Goal: Information Seeking & Learning: Find specific fact

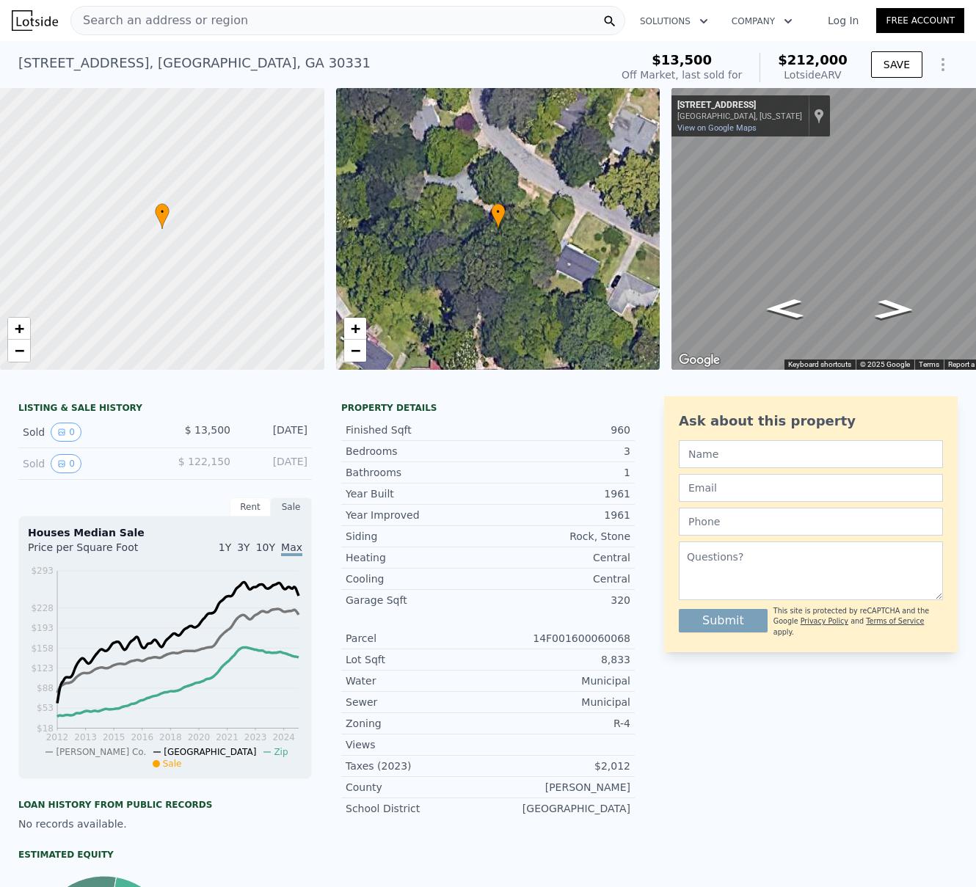
click at [197, 20] on span "Search an address or region" at bounding box center [159, 21] width 177 height 18
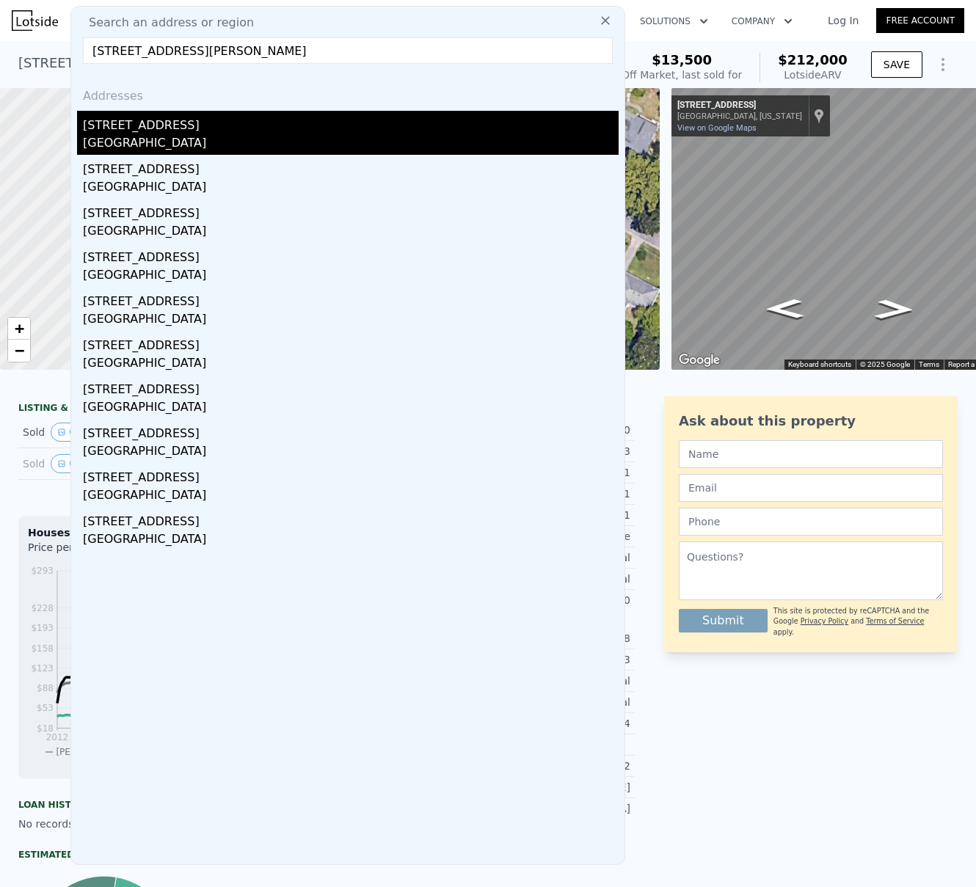
type input "[STREET_ADDRESS][PERSON_NAME]"
click at [146, 131] on div "[STREET_ADDRESS]" at bounding box center [351, 122] width 536 height 23
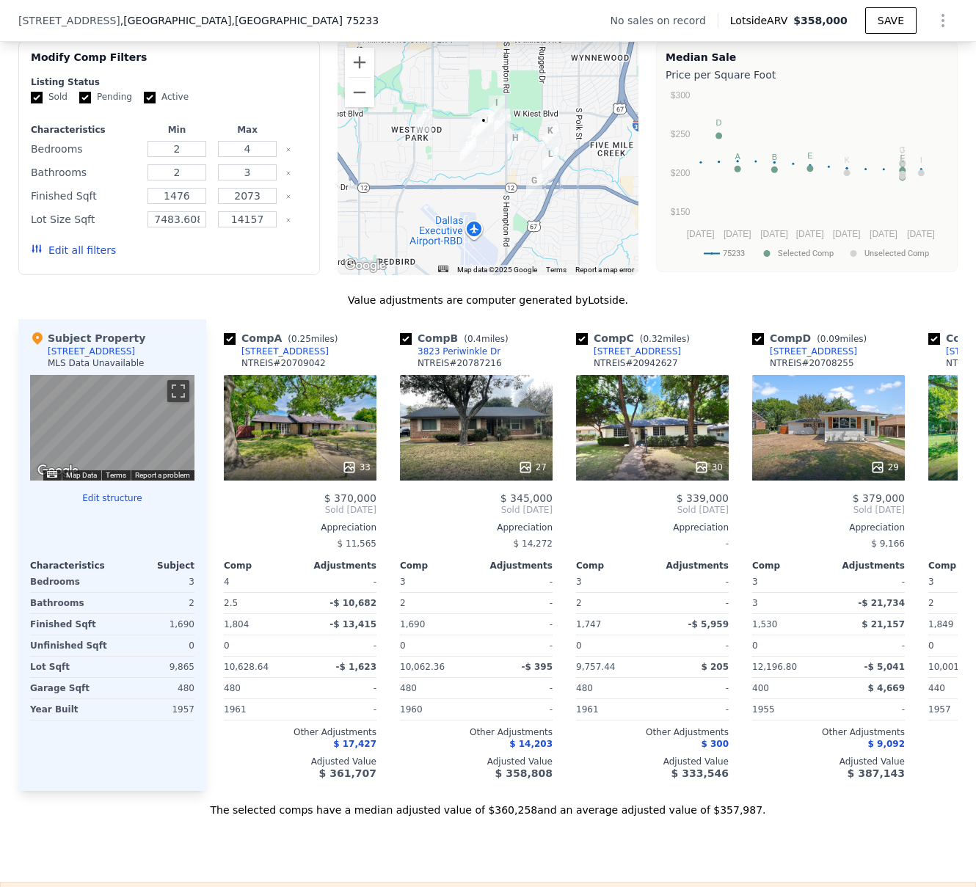
scroll to position [1130, 0]
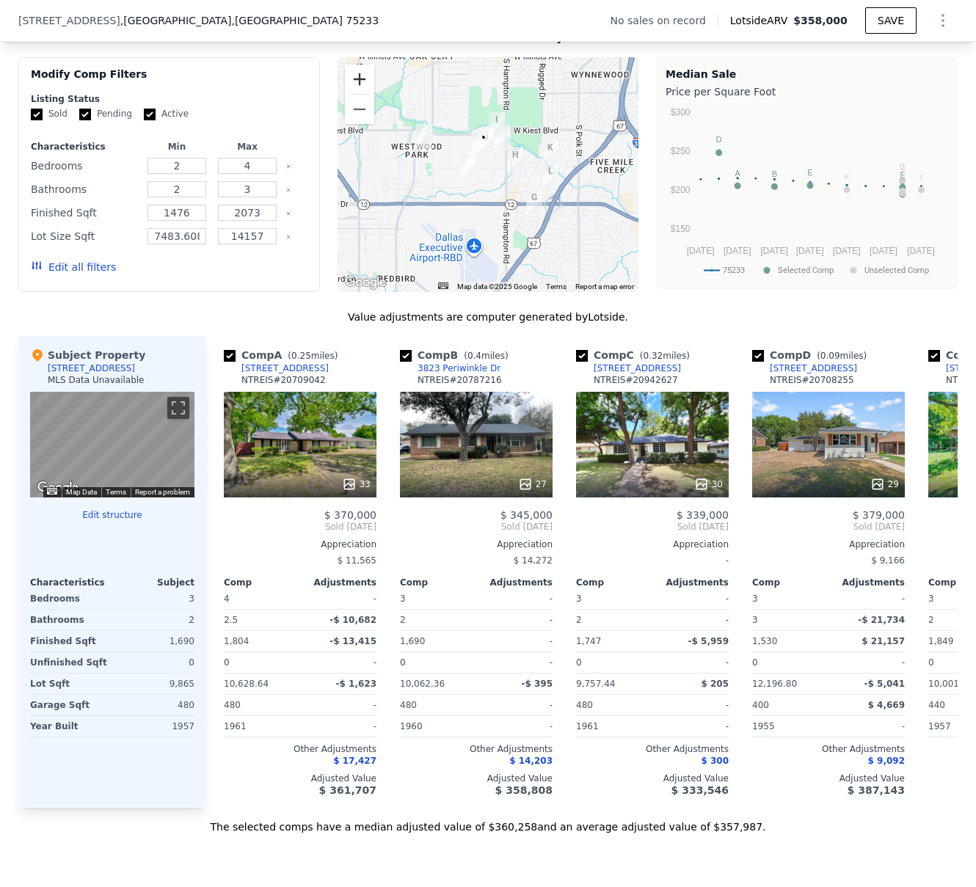
click at [354, 85] on button "Zoom in" at bounding box center [359, 79] width 29 height 29
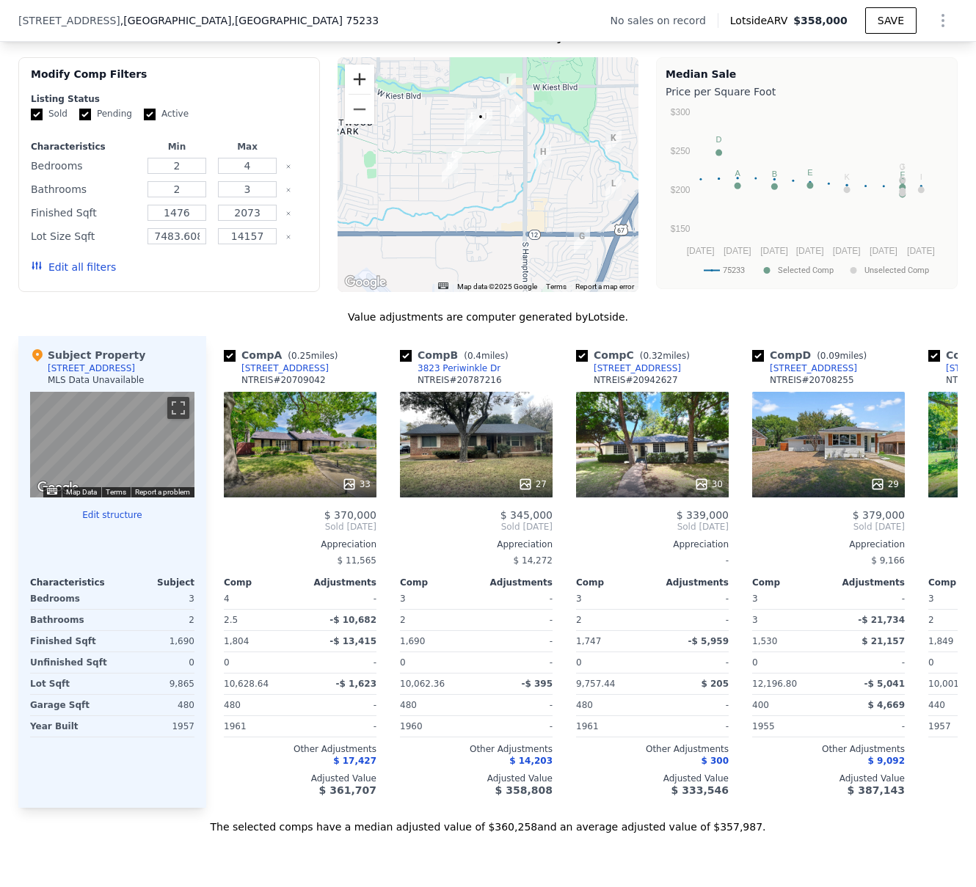
click at [354, 85] on button "Zoom in" at bounding box center [359, 79] width 29 height 29
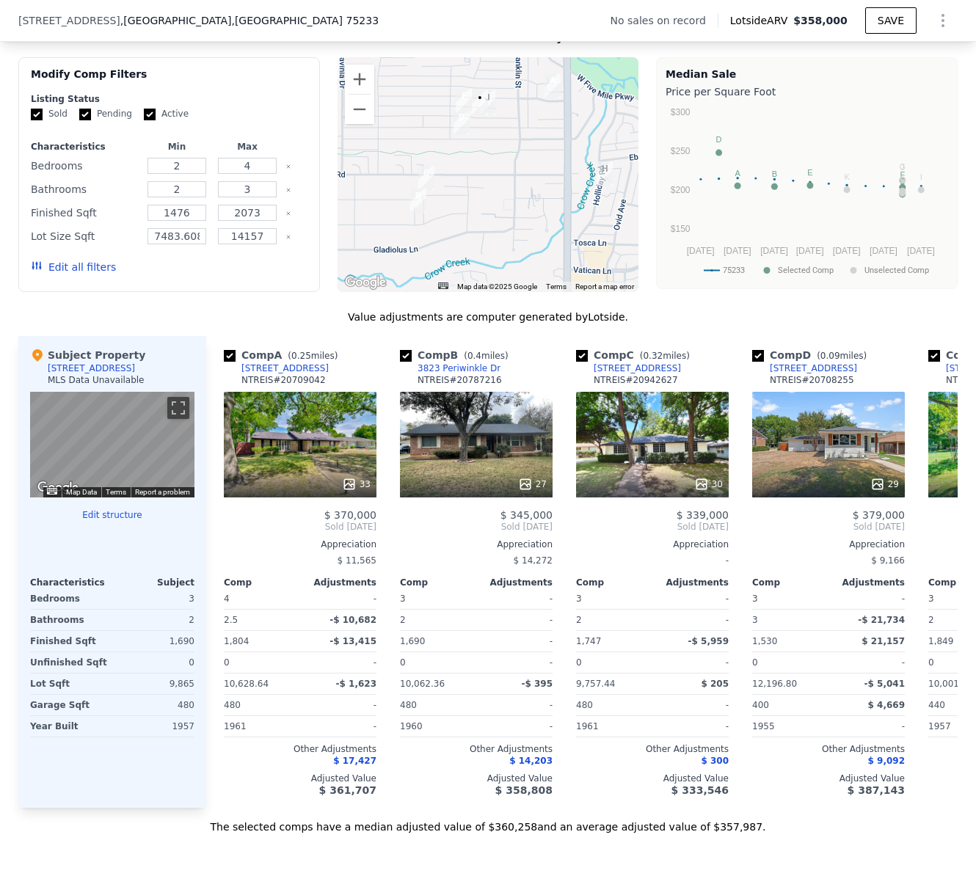
drag, startPoint x: 518, startPoint y: 141, endPoint x: 524, endPoint y: 166, distance: 25.6
click at [524, 166] on div at bounding box center [489, 174] width 302 height 235
click at [354, 84] on button "Zoom in" at bounding box center [359, 79] width 29 height 29
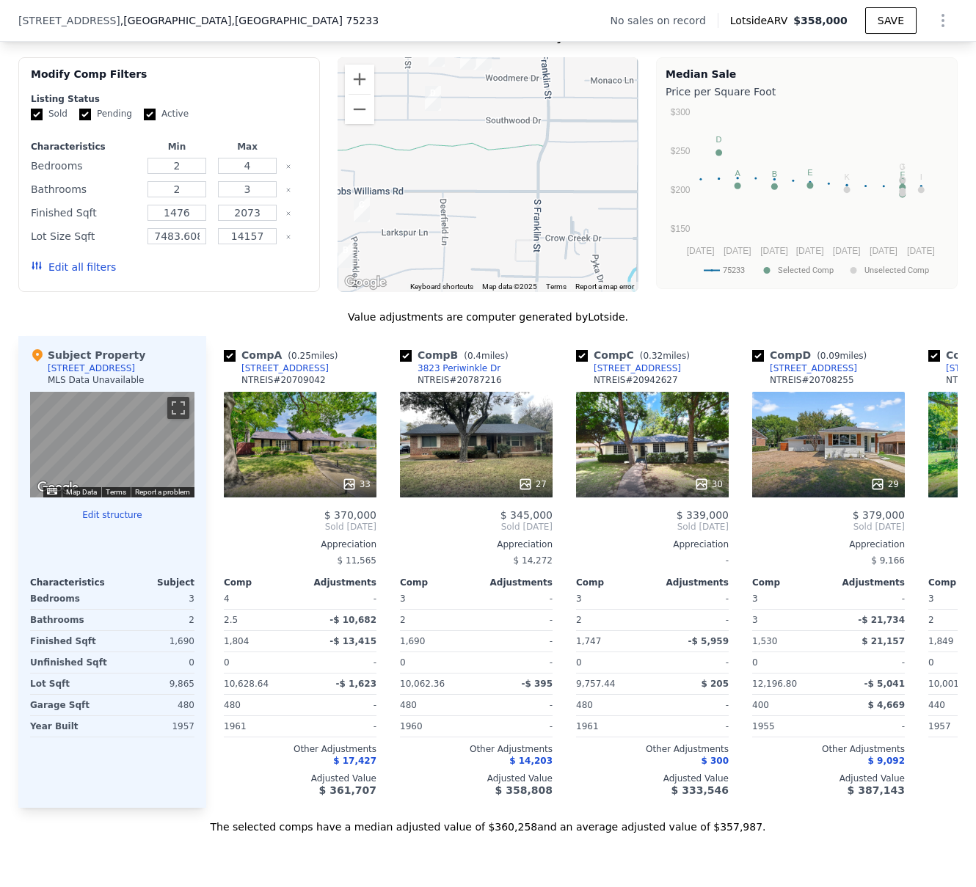
drag, startPoint x: 464, startPoint y: 183, endPoint x: 462, endPoint y: 194, distance: 11.1
click at [462, 194] on div at bounding box center [489, 174] width 302 height 235
click at [345, 120] on button "Zoom out" at bounding box center [359, 109] width 29 height 29
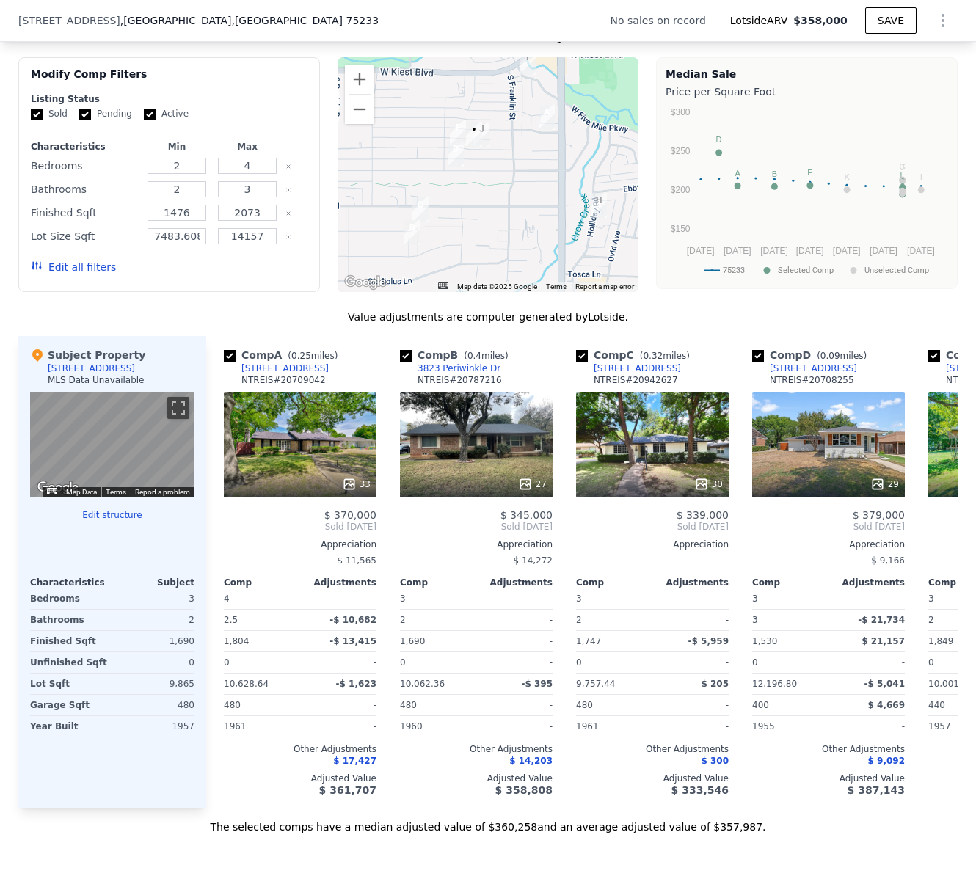
drag, startPoint x: 509, startPoint y: 164, endPoint x: 506, endPoint y: 183, distance: 20.1
click at [506, 183] on div at bounding box center [489, 174] width 302 height 235
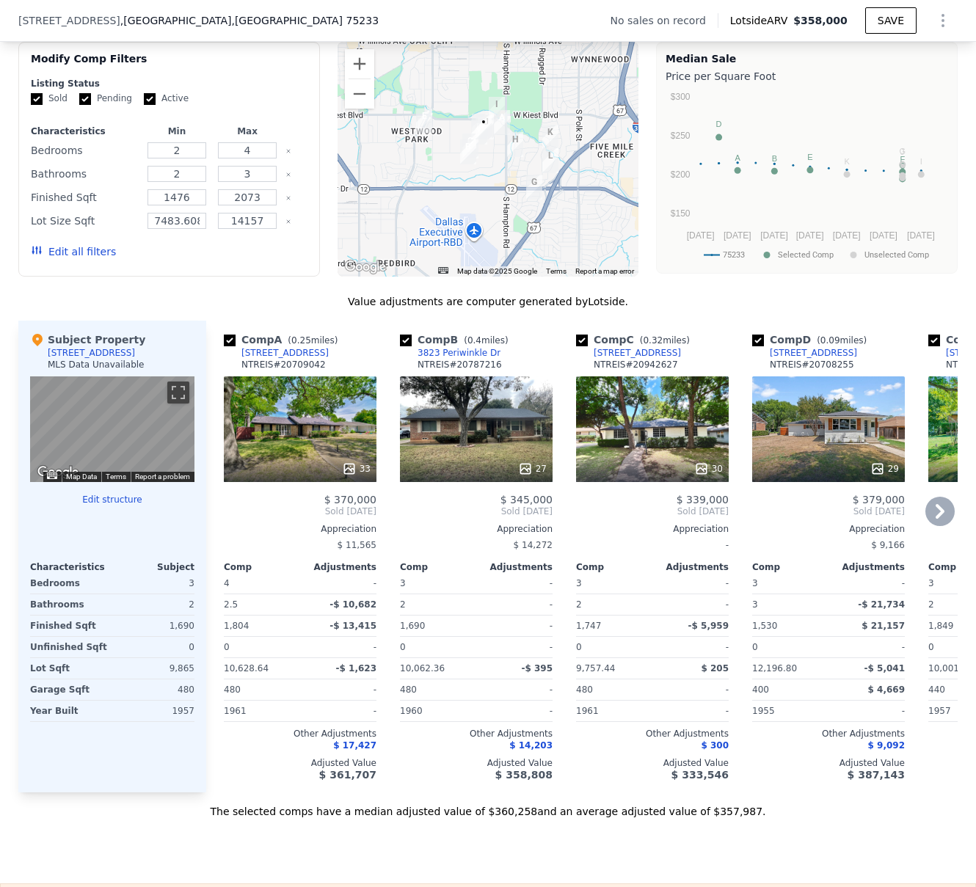
scroll to position [1142, 0]
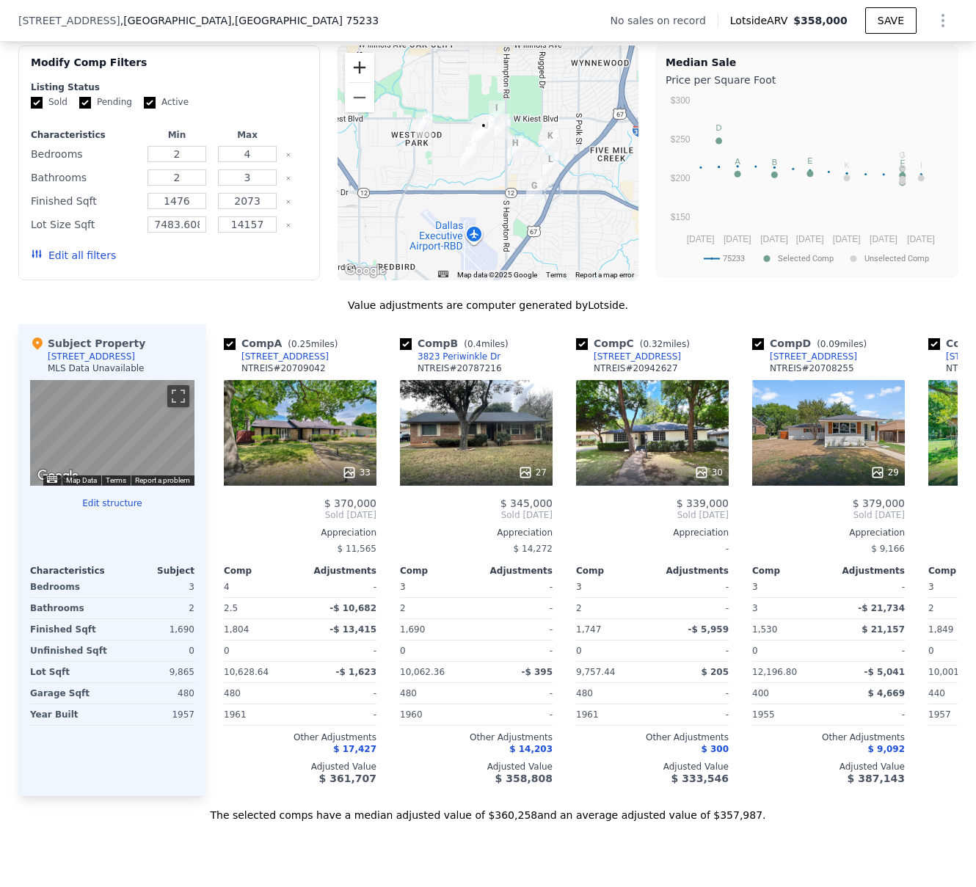
click at [359, 80] on button "Zoom in" at bounding box center [359, 67] width 29 height 29
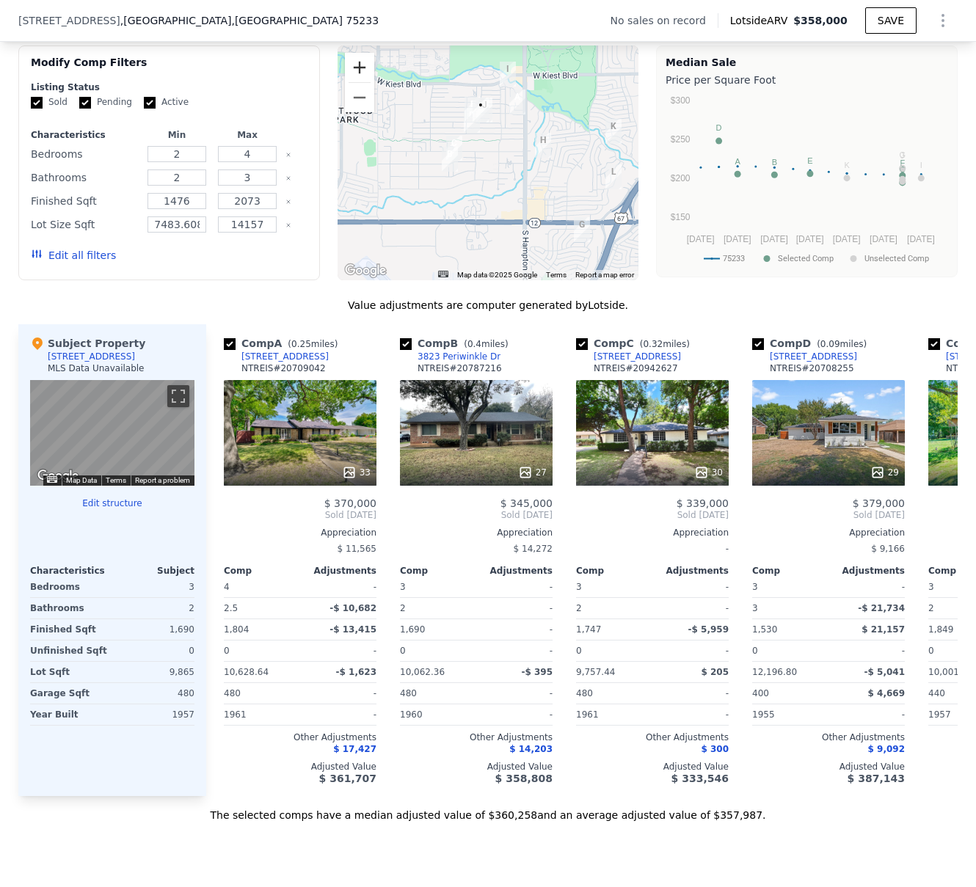
click at [359, 80] on button "Zoom in" at bounding box center [359, 67] width 29 height 29
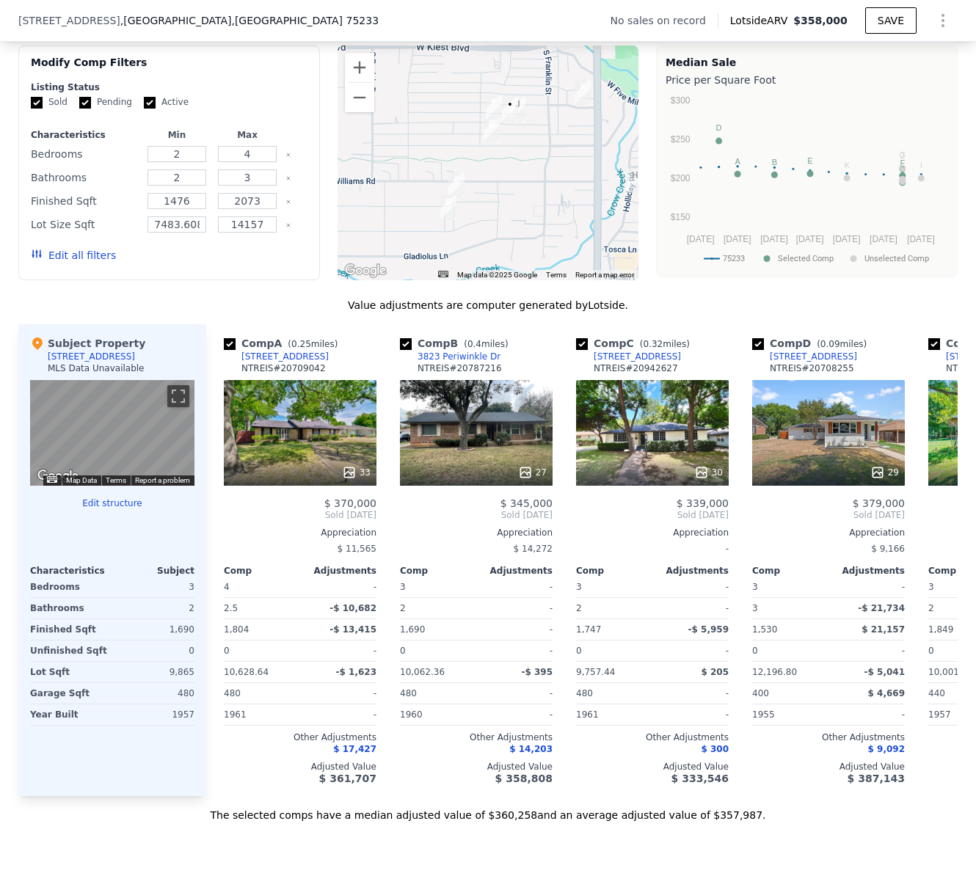
drag, startPoint x: 500, startPoint y: 216, endPoint x: 522, endPoint y: 248, distance: 38.7
click at [522, 249] on div at bounding box center [489, 162] width 302 height 235
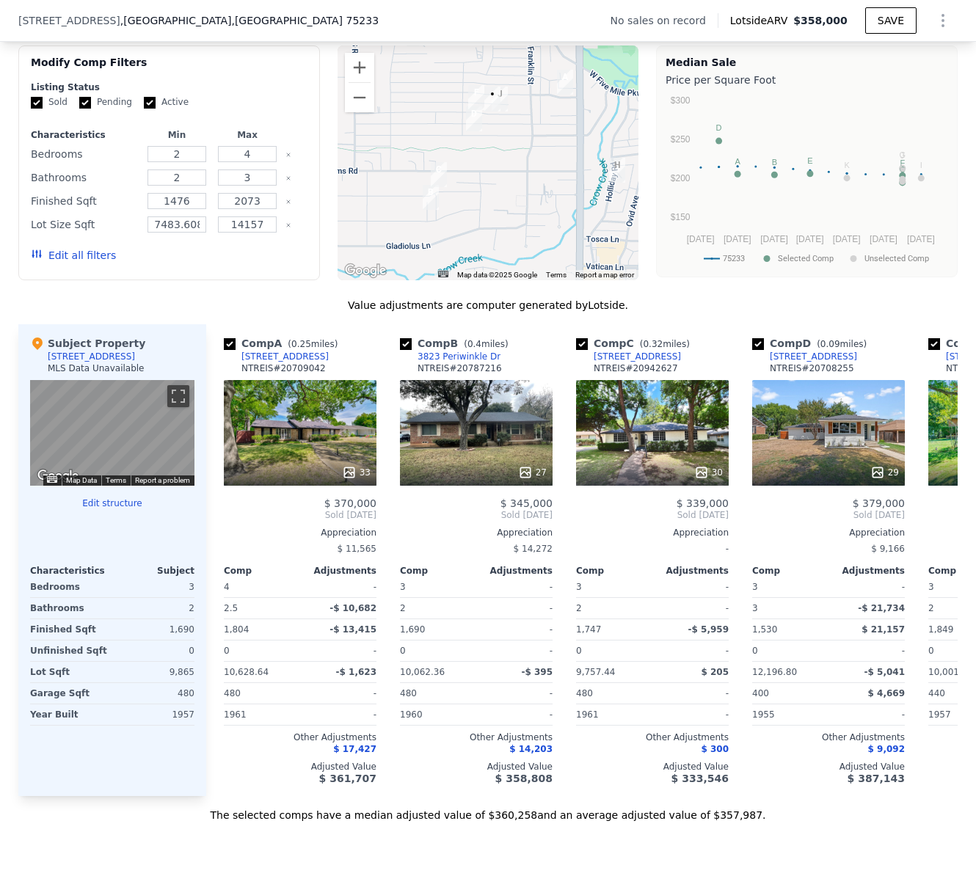
scroll to position [0, 4]
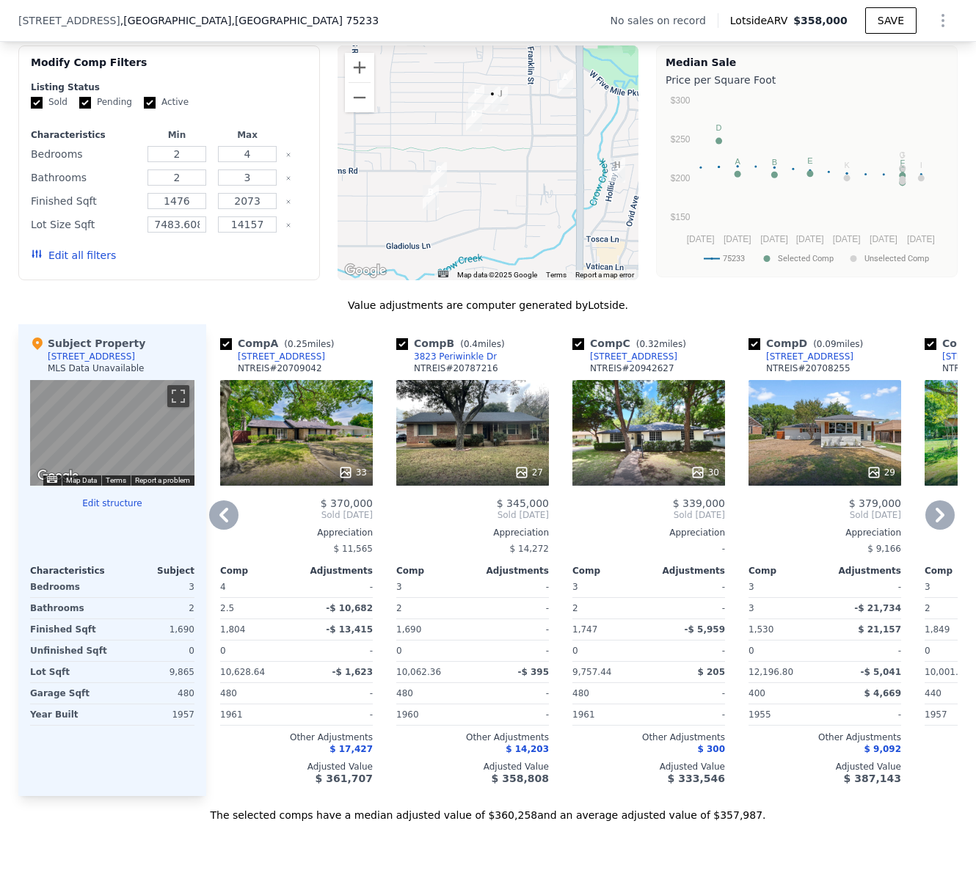
click at [456, 362] on div "3823 Periwinkle Dr" at bounding box center [455, 357] width 83 height 12
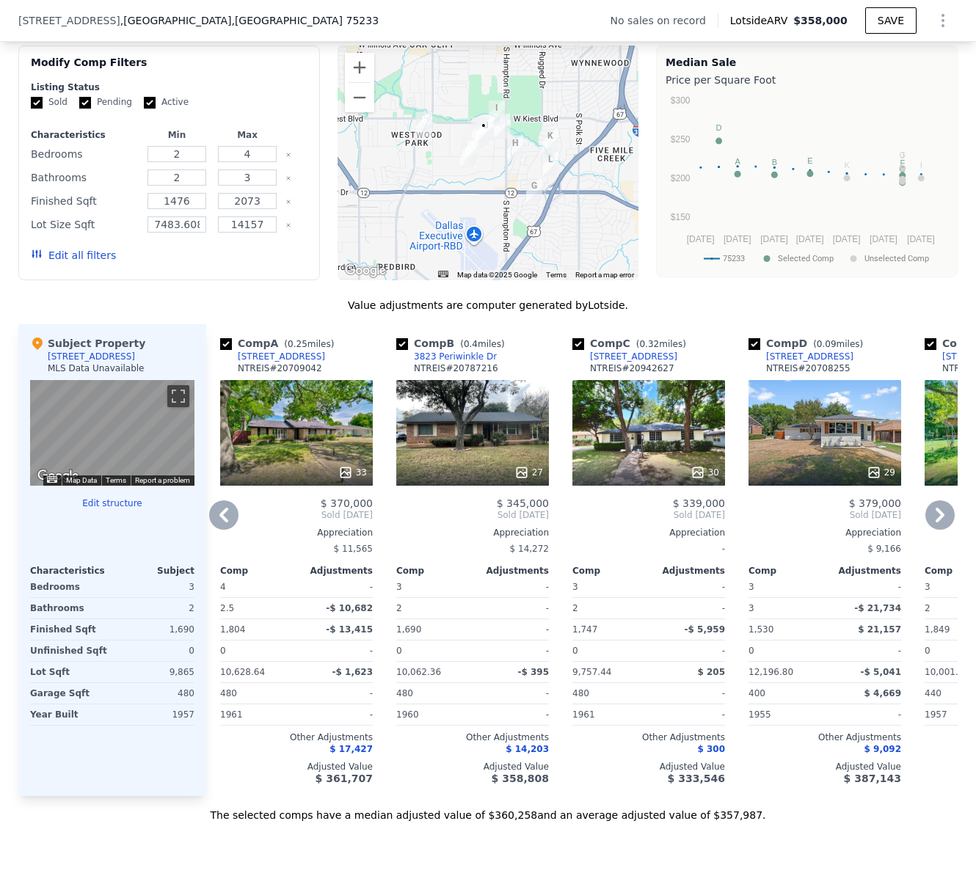
click at [612, 362] on div "[STREET_ADDRESS]" at bounding box center [633, 357] width 87 height 12
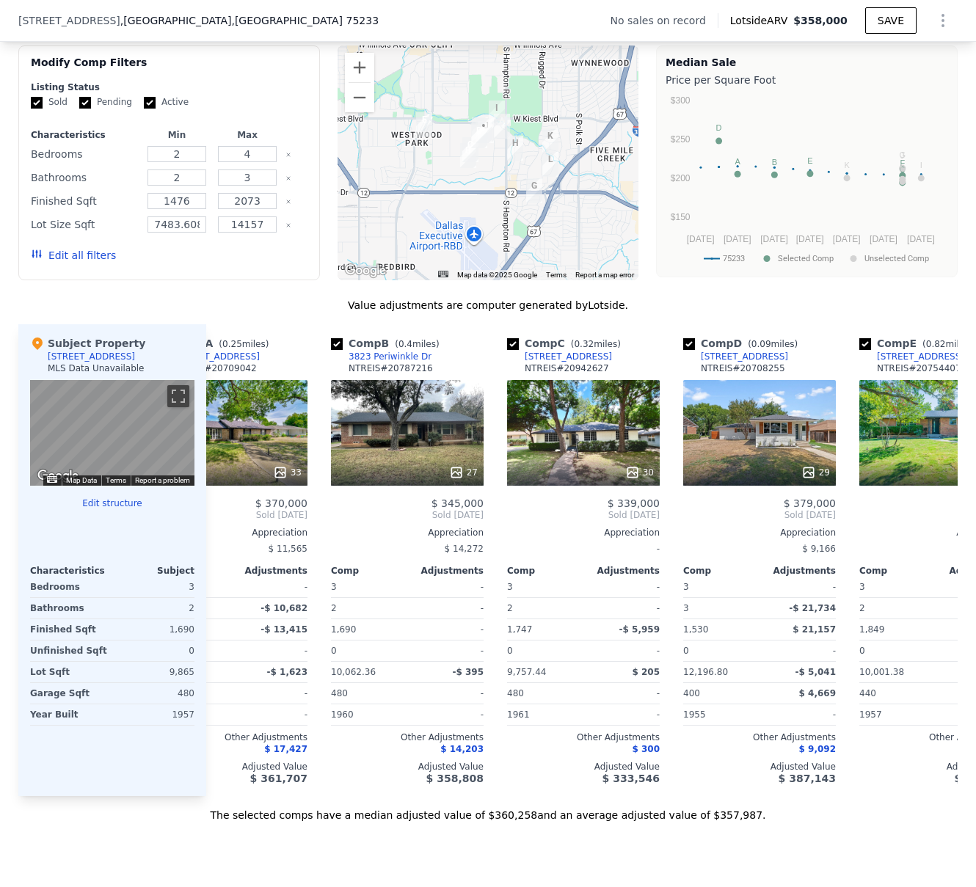
scroll to position [0, 70]
click at [354, 76] on button "Zoom in" at bounding box center [359, 67] width 29 height 29
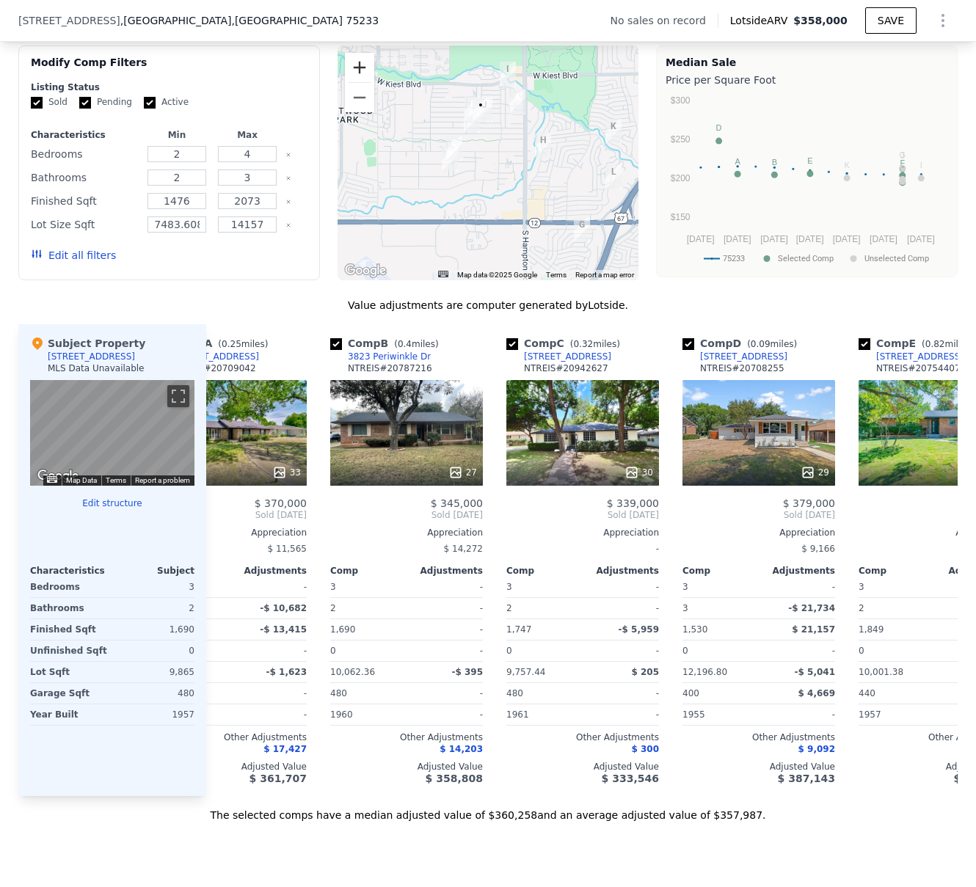
click at [354, 76] on button "Zoom in" at bounding box center [359, 67] width 29 height 29
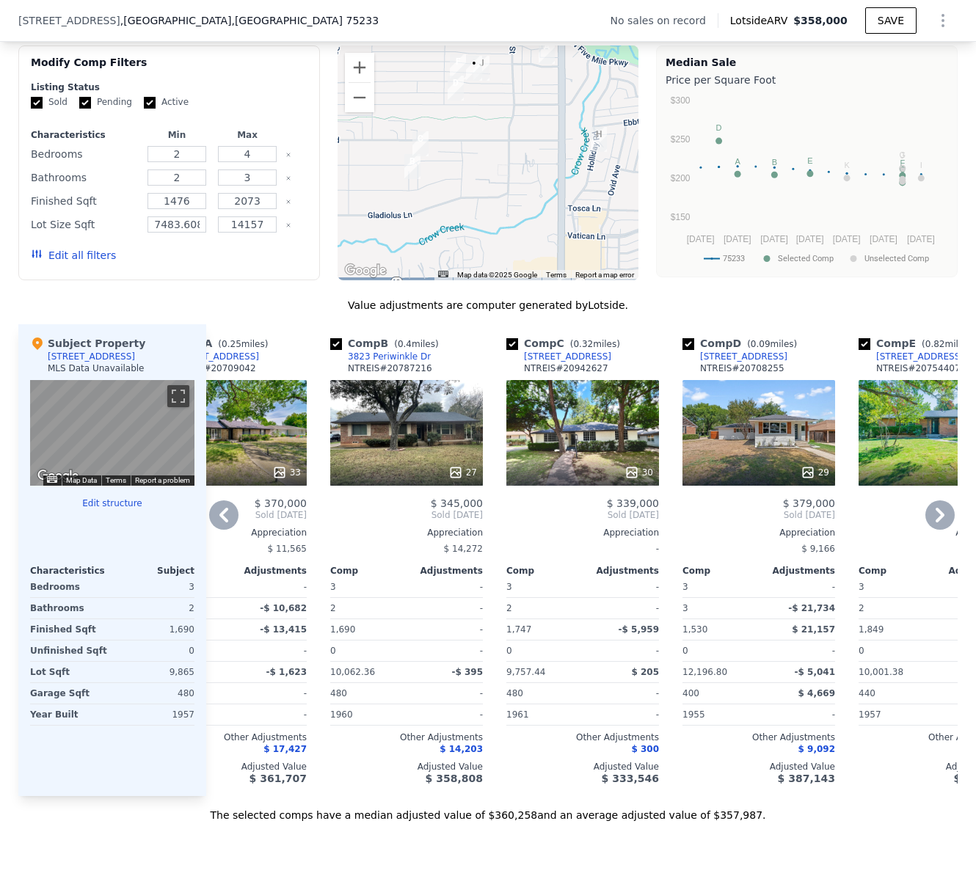
click at [784, 434] on div "29" at bounding box center [758, 433] width 153 height 106
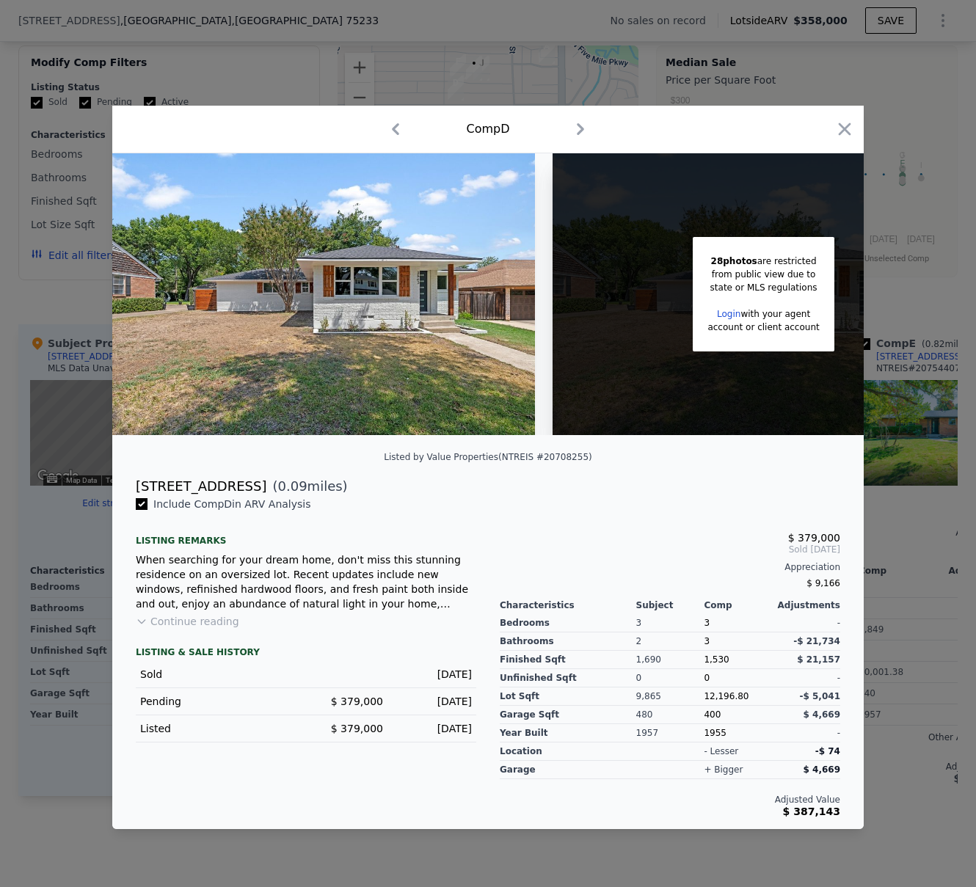
click at [194, 489] on div "[STREET_ADDRESS]" at bounding box center [201, 486] width 131 height 21
click at [844, 120] on icon "button" at bounding box center [844, 129] width 21 height 21
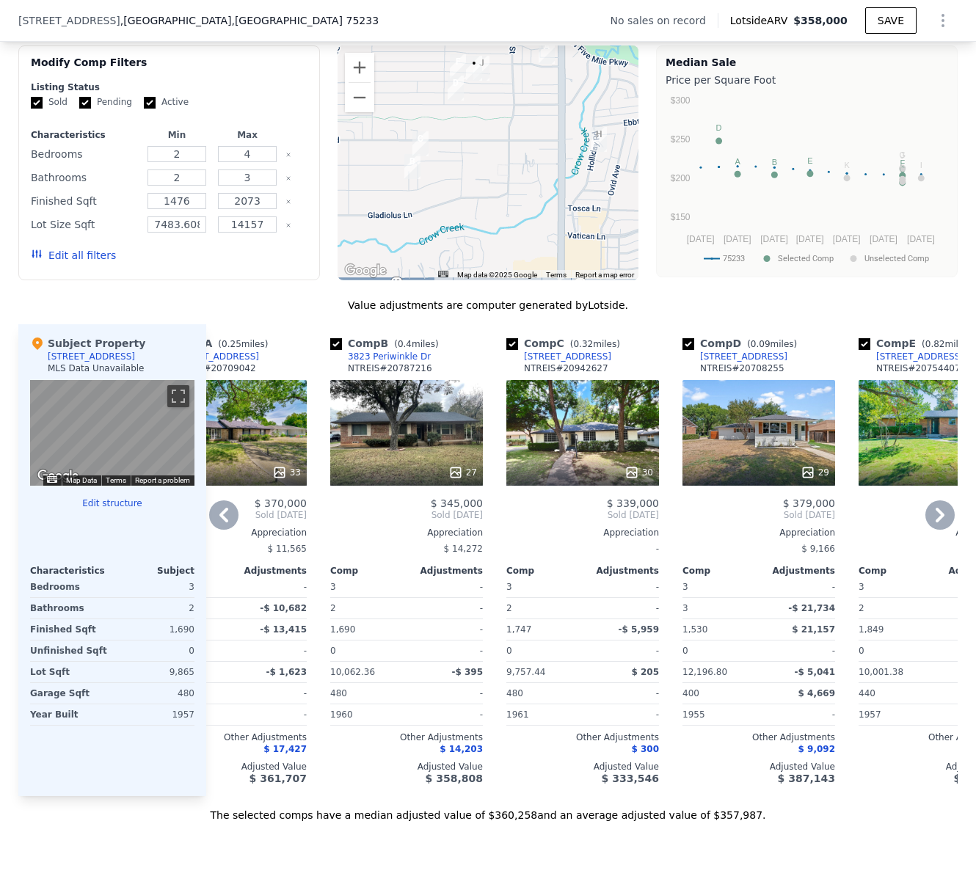
click at [738, 362] on div "[STREET_ADDRESS]" at bounding box center [743, 357] width 87 height 12
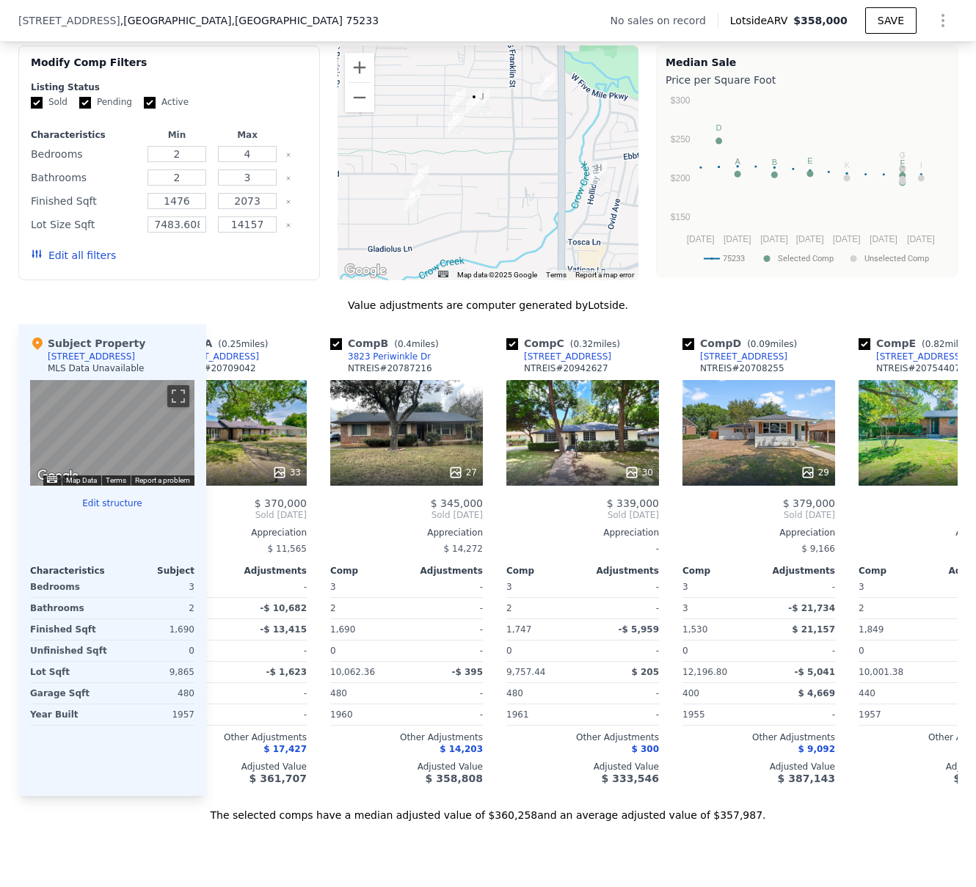
drag, startPoint x: 482, startPoint y: 137, endPoint x: 482, endPoint y: 172, distance: 35.2
click at [482, 172] on div at bounding box center [489, 162] width 302 height 235
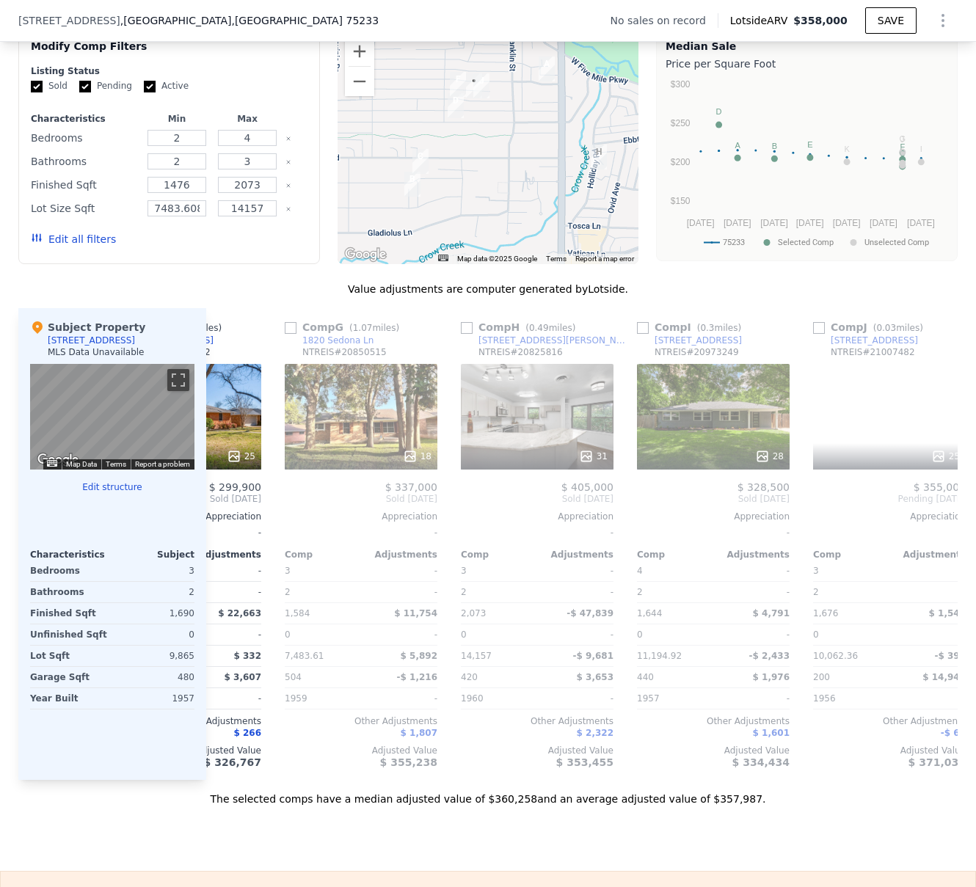
scroll to position [0, 1106]
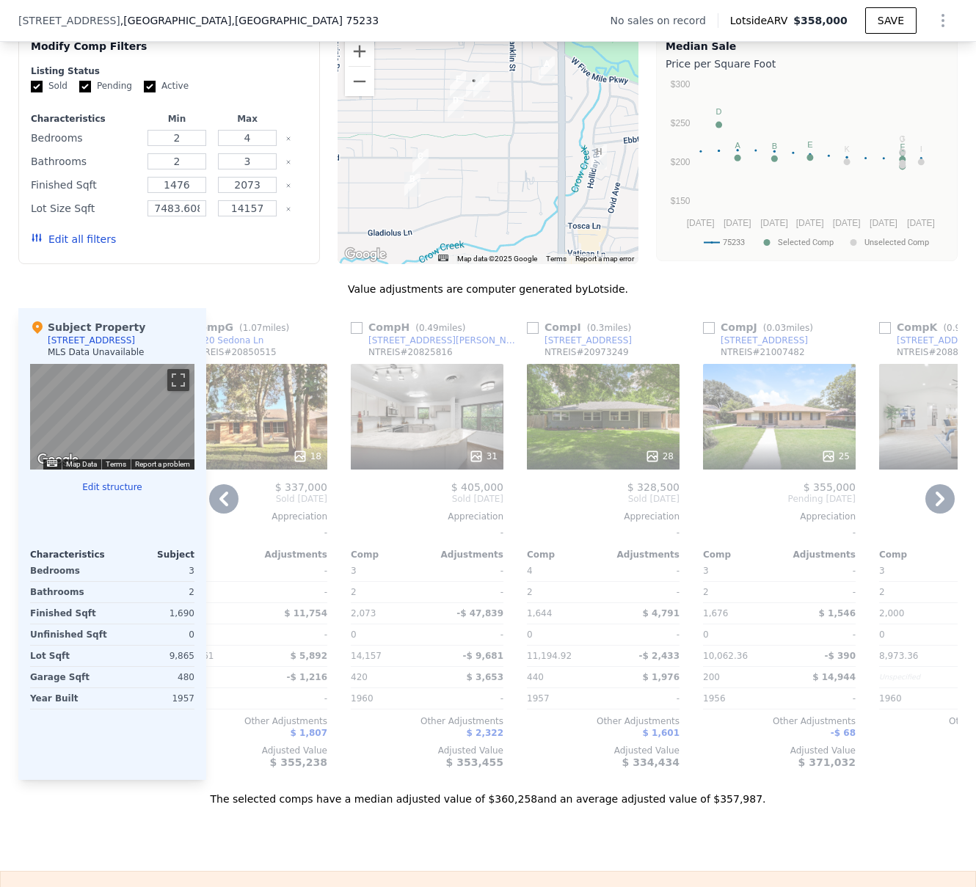
click at [773, 430] on div "25" at bounding box center [779, 417] width 153 height 106
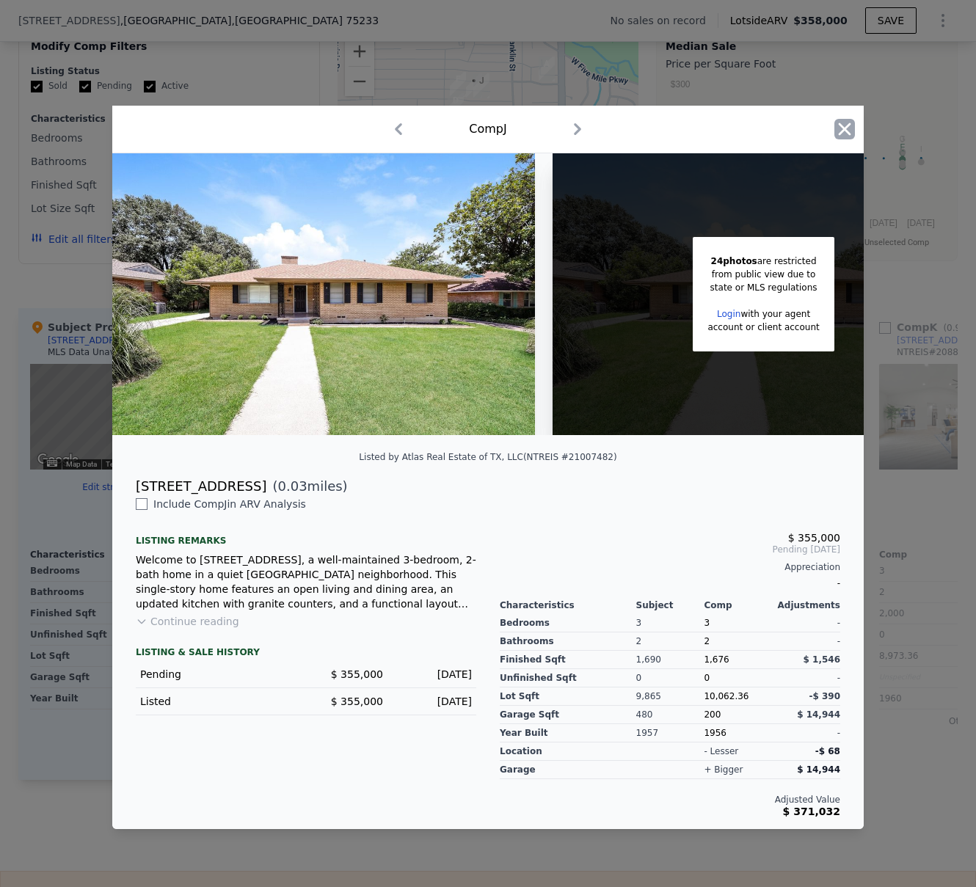
click at [845, 124] on icon "button" at bounding box center [845, 129] width 12 height 12
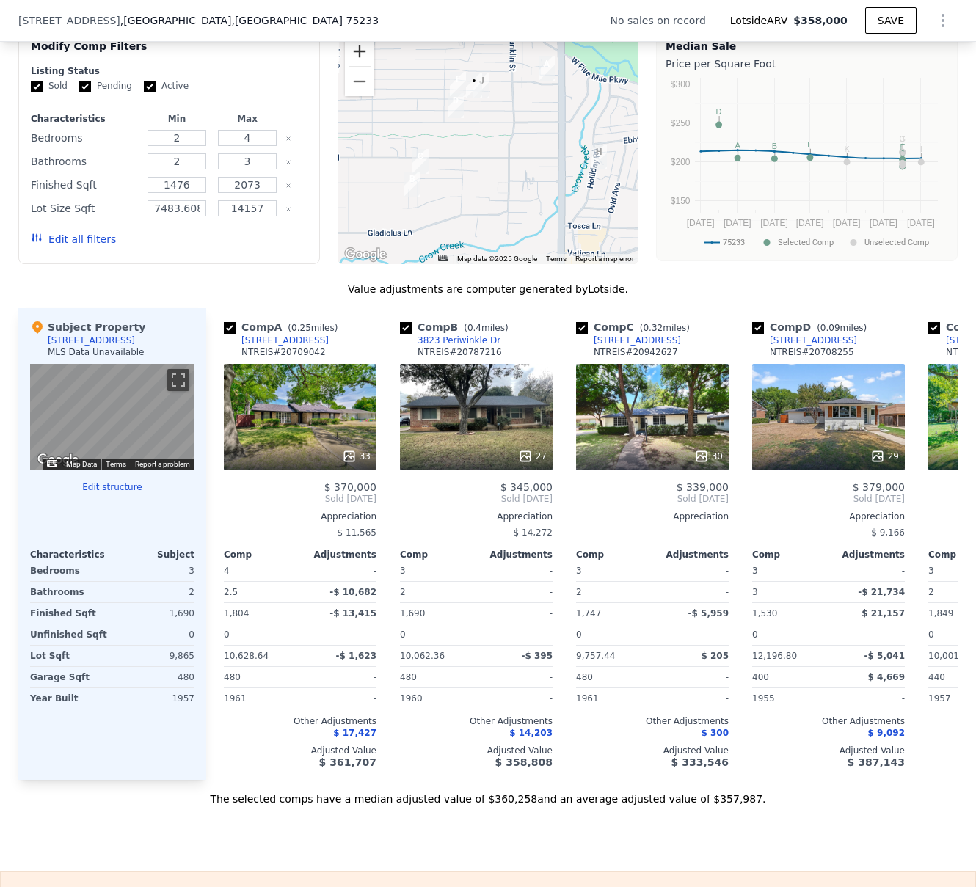
click at [345, 55] on button "Zoom in" at bounding box center [359, 51] width 29 height 29
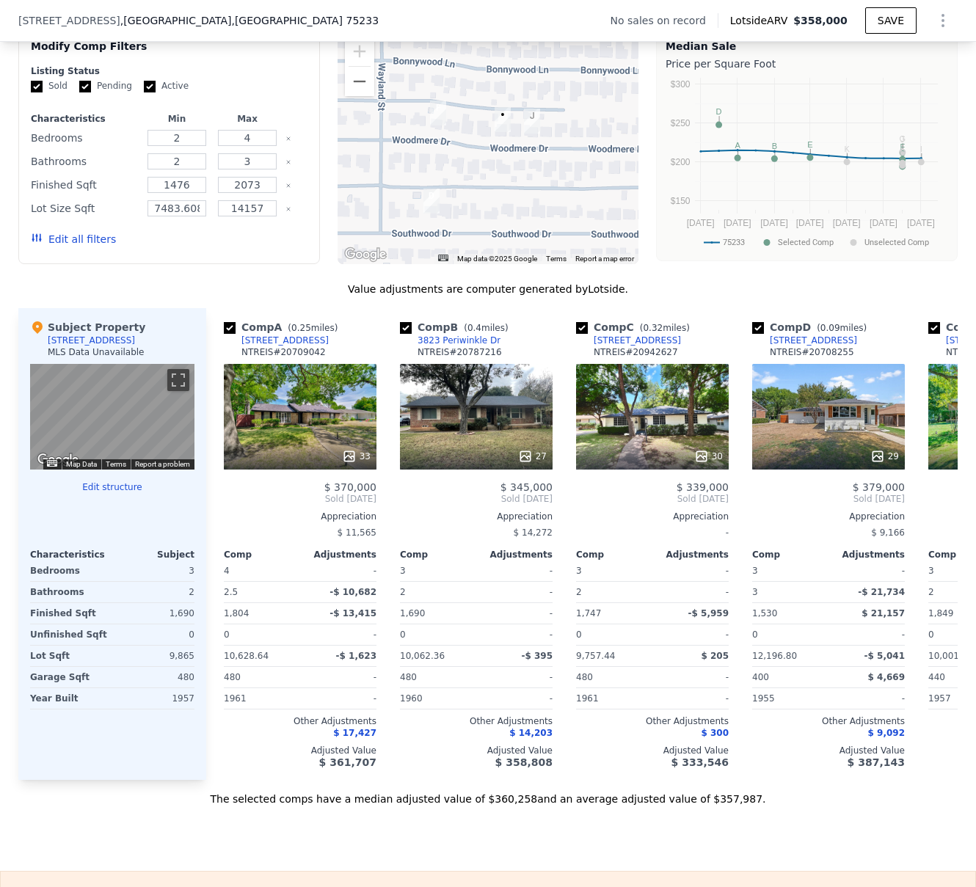
drag, startPoint x: 437, startPoint y: 100, endPoint x: 506, endPoint y: 285, distance: 197.1
click at [506, 285] on div "We found 12 sales that match your search Filters Map Prices Modify Comp Filters…" at bounding box center [487, 401] width 939 height 809
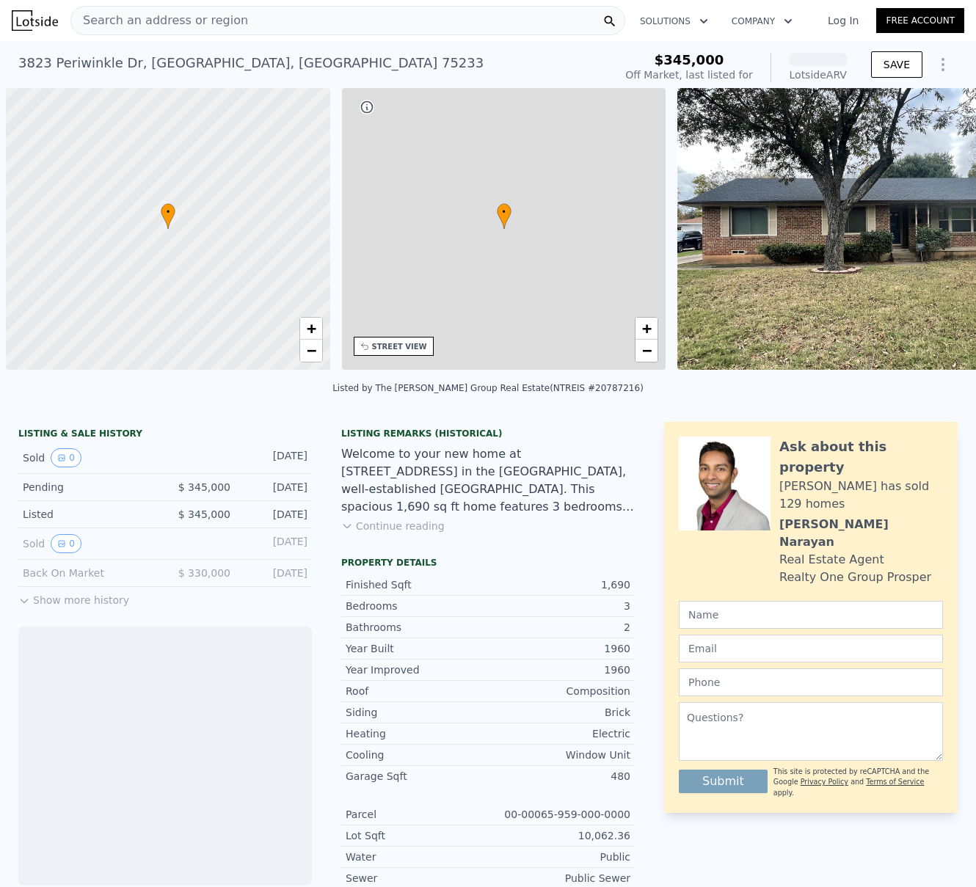
scroll to position [0, 6]
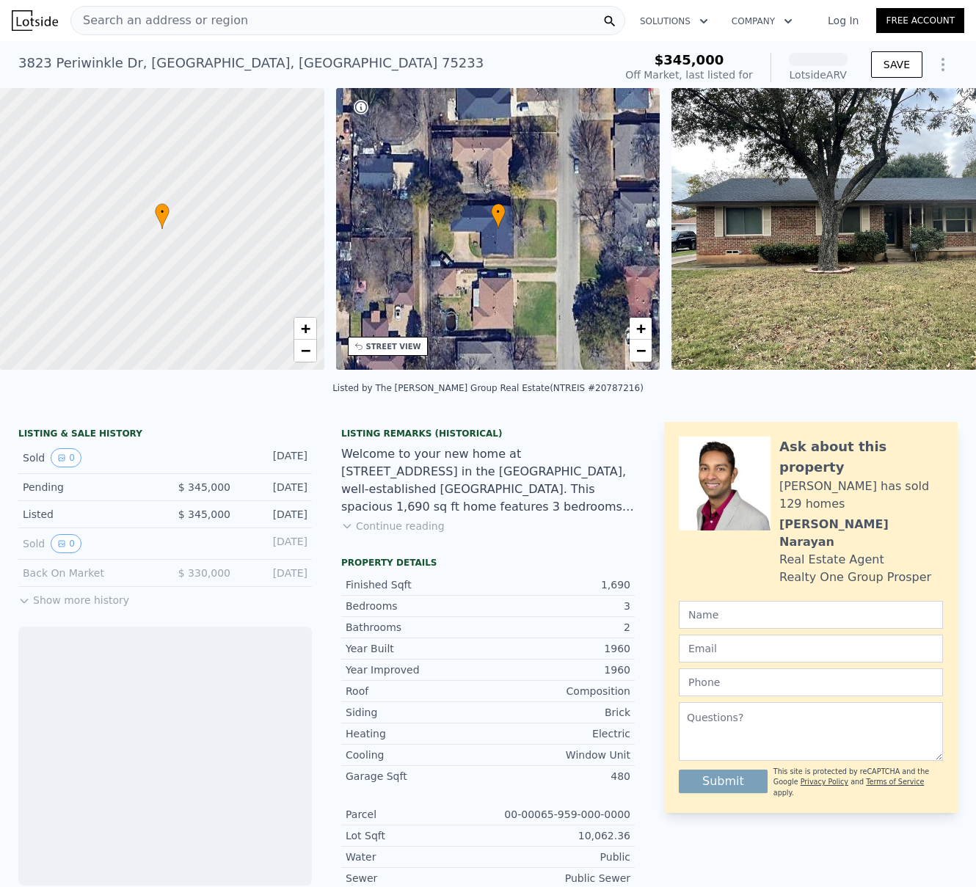
click at [196, 68] on div "3823 Periwinkle Dr , Dallas , TX 75233" at bounding box center [250, 63] width 465 height 21
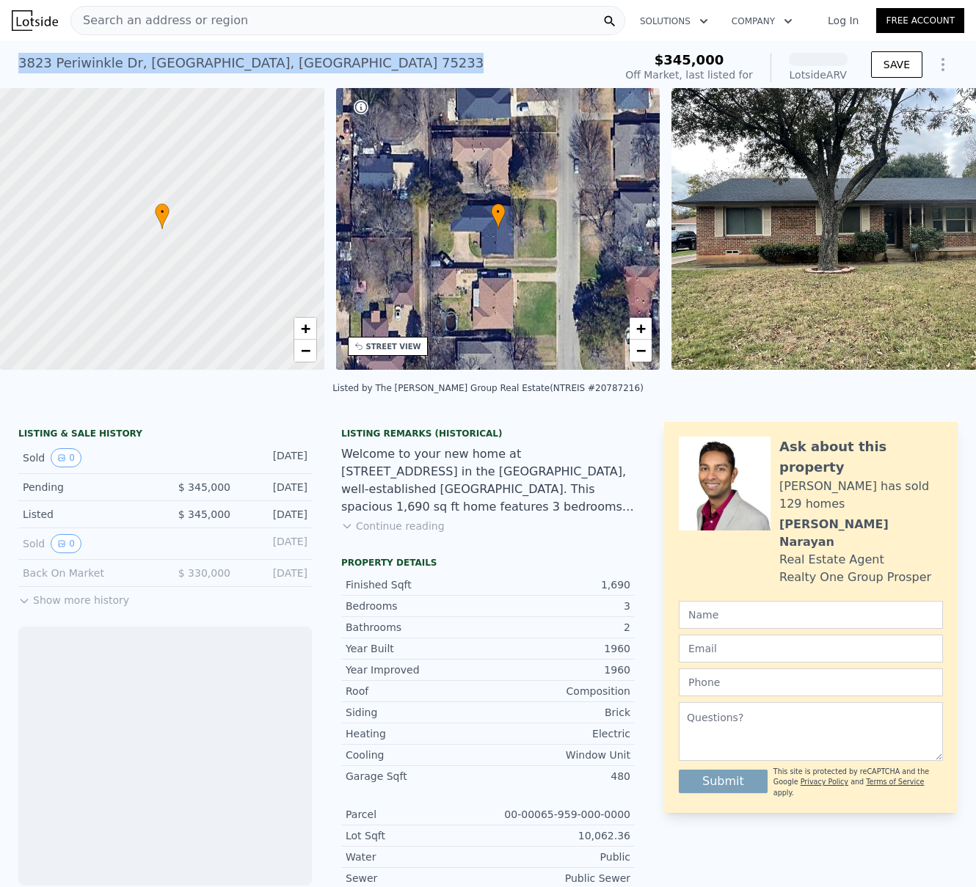
click at [196, 68] on div "3823 Periwinkle Dr , Dallas , TX 75233" at bounding box center [250, 63] width 465 height 21
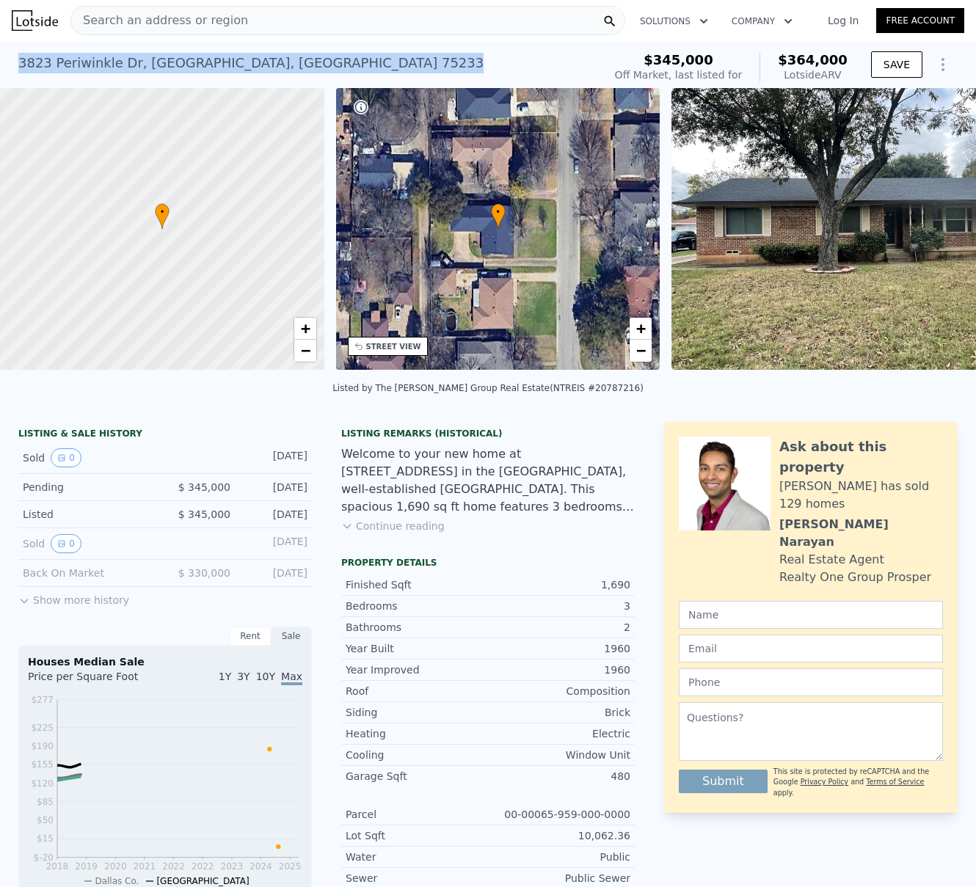
copy div "3823 Periwinkle Dr , Dallas , TX 75233 No sales on record (~ARV )"
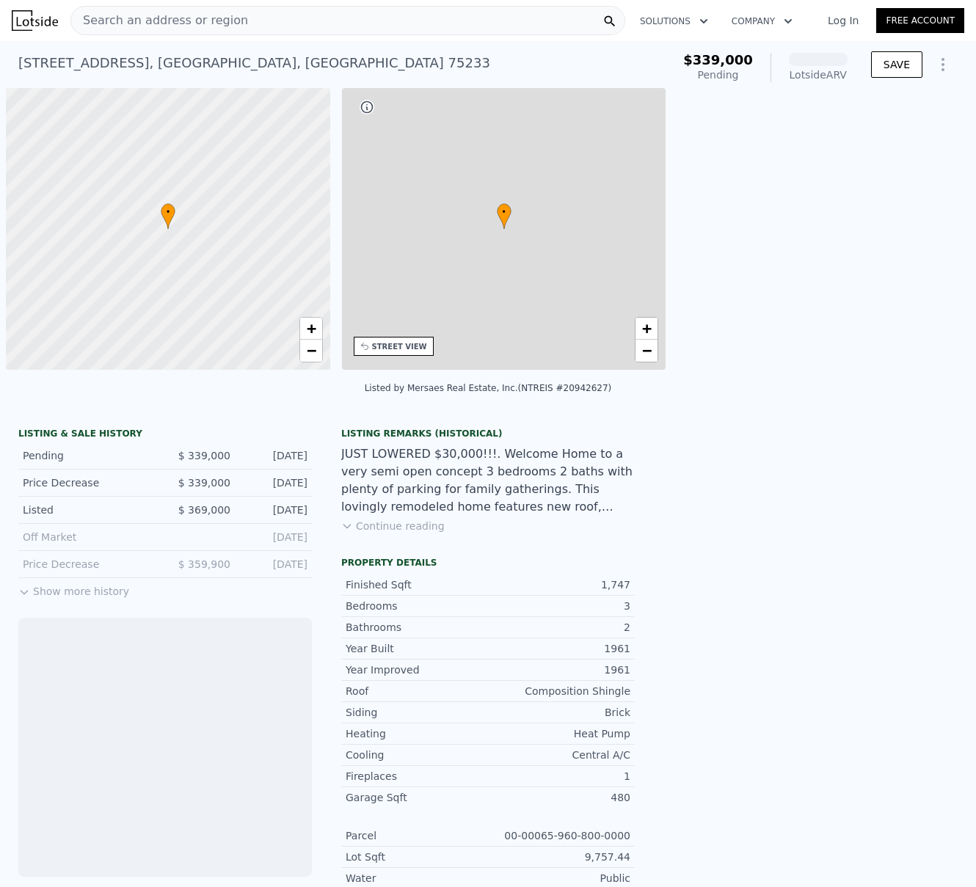
scroll to position [0, 6]
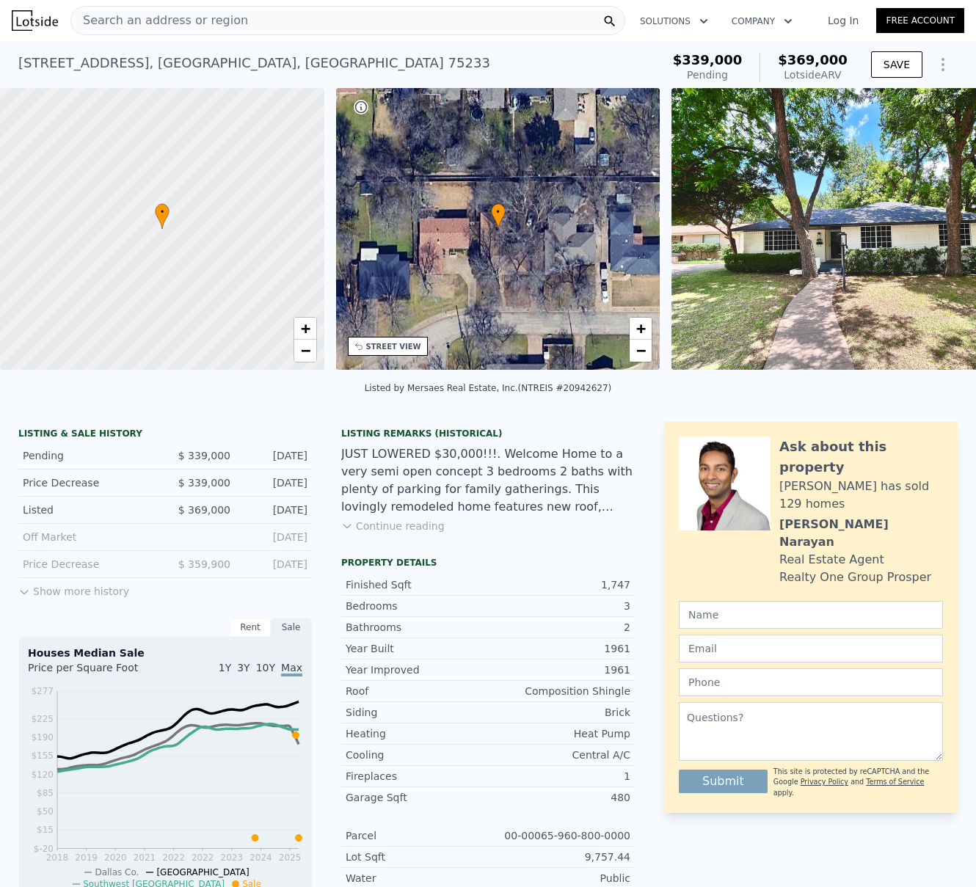
click at [125, 59] on div "2759 Larkspur Ln , Dallas , TX 75233" at bounding box center [254, 63] width 472 height 21
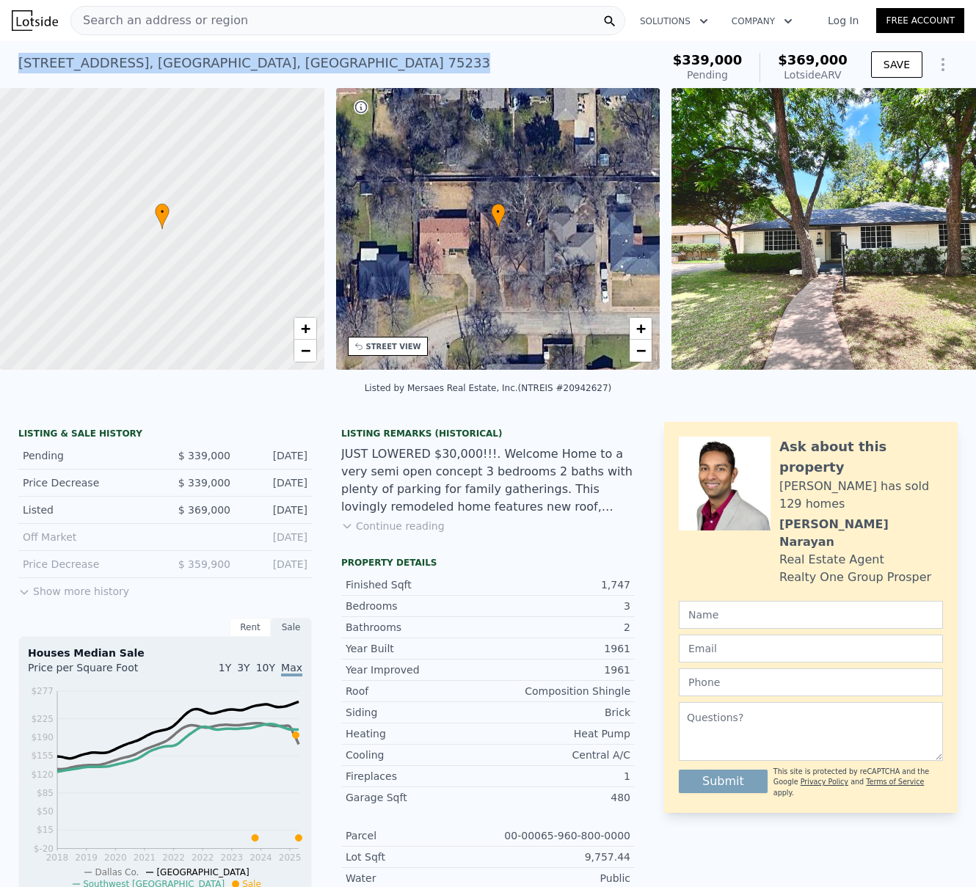
click at [125, 59] on div "2759 Larkspur Ln , Dallas , TX 75233" at bounding box center [254, 63] width 472 height 21
copy div "2759 Larkspur Ln , Dallas , TX 75233 Pending (~ARV $369k )"
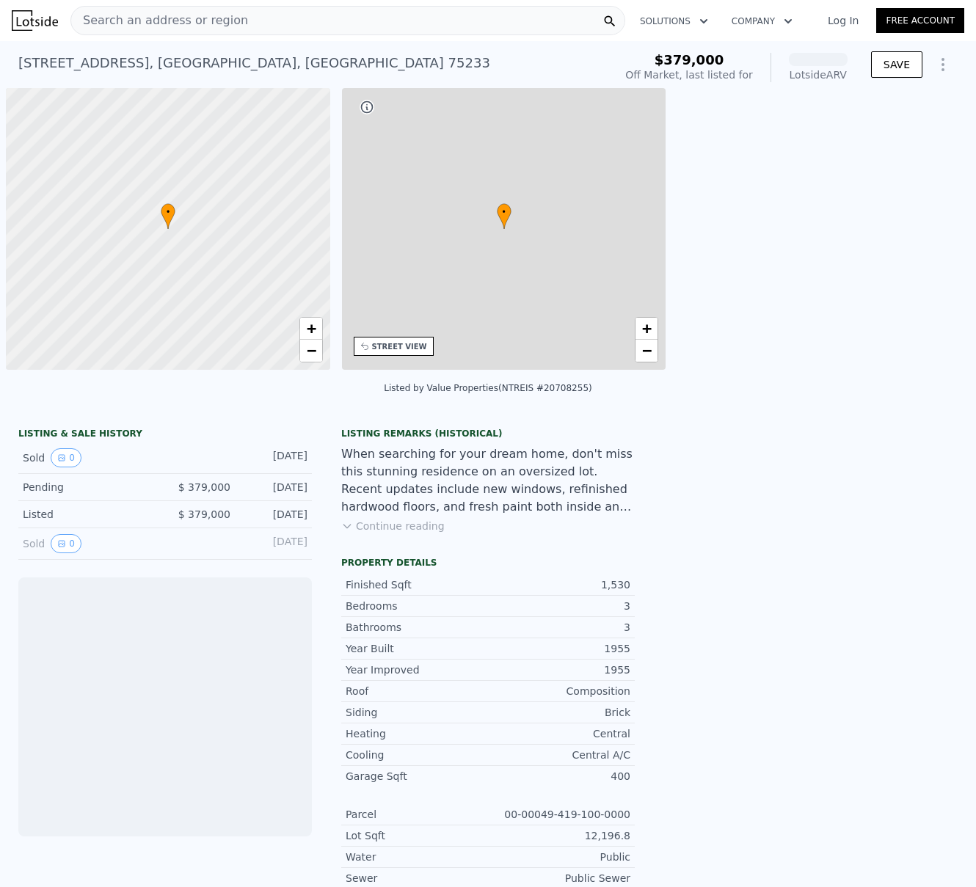
scroll to position [0, 6]
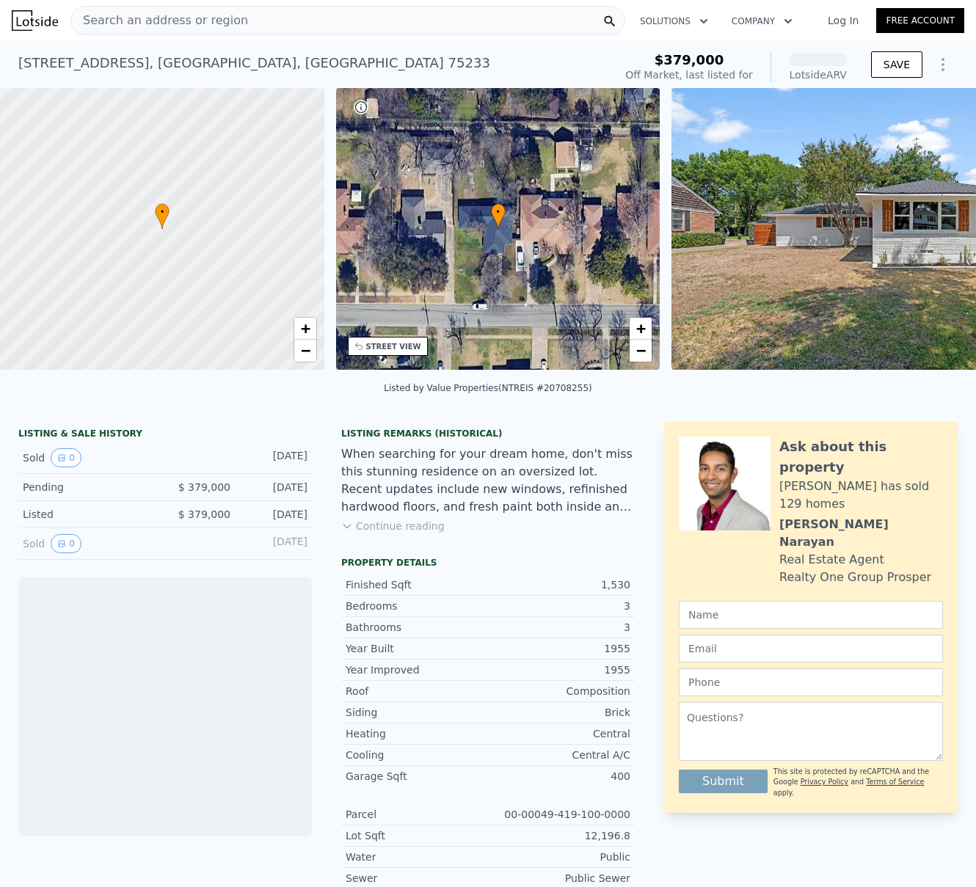
click at [154, 51] on div "2643 Southwood Dr , Dallas , TX 75233 No sales on record (~ARV )" at bounding box center [312, 67] width 589 height 41
click at [147, 67] on div "2643 Southwood Dr , Dallas , TX 75233" at bounding box center [254, 63] width 472 height 21
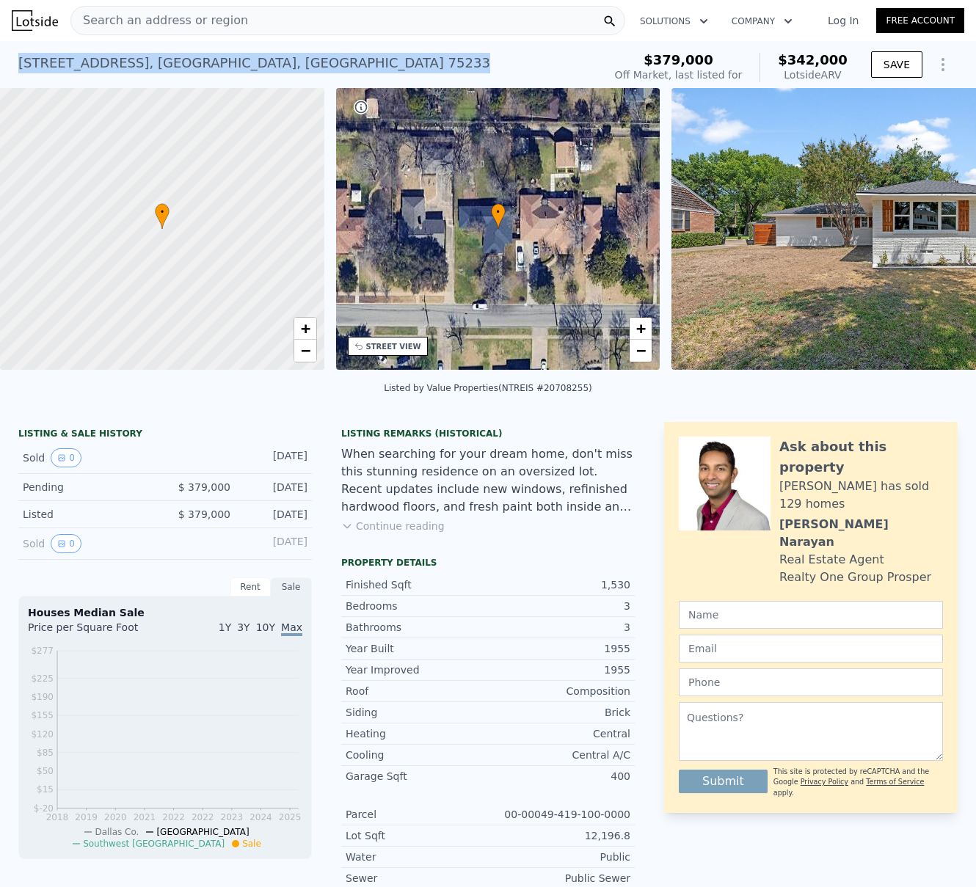
click at [147, 67] on div "2643 Southwood Dr , Dallas , TX 75233" at bounding box center [254, 63] width 472 height 21
copy div "2643 Southwood Dr , Dallas , TX 75233 No sales on record (~ARV )"
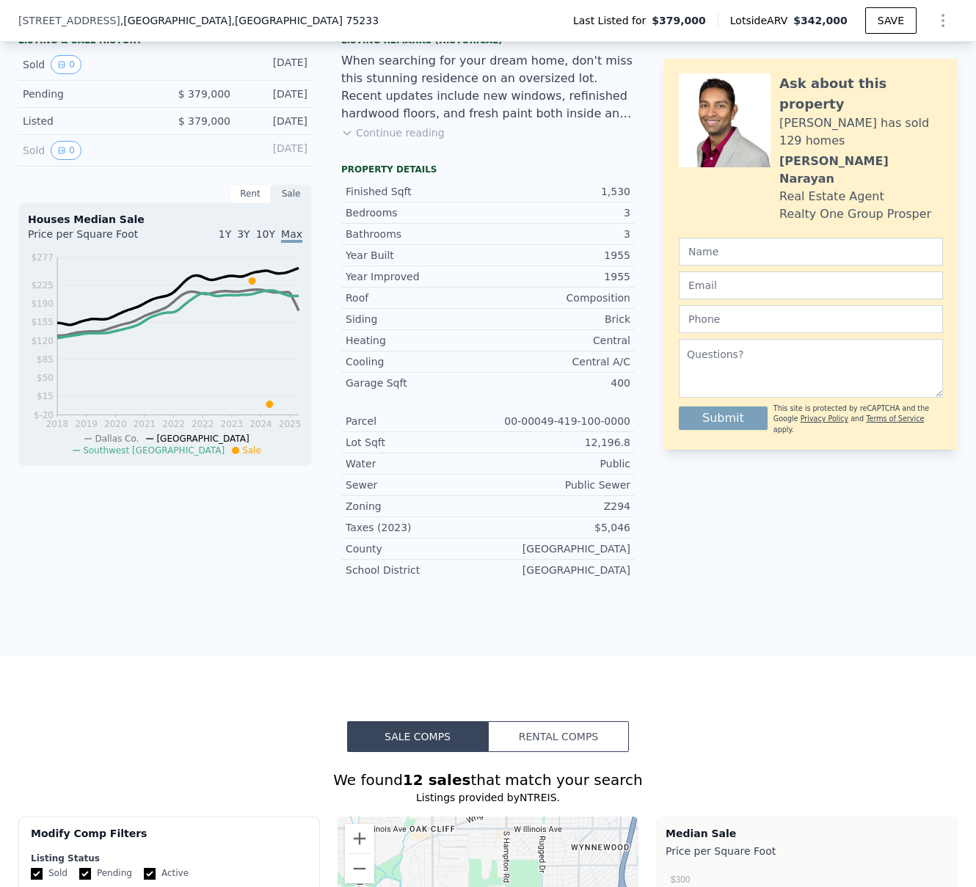
scroll to position [79, 0]
